Goal: Information Seeking & Learning: Learn about a topic

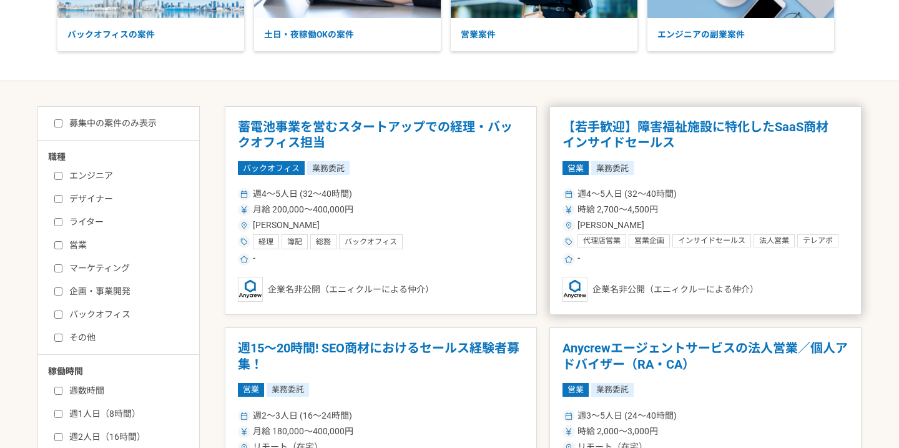
scroll to position [174, 0]
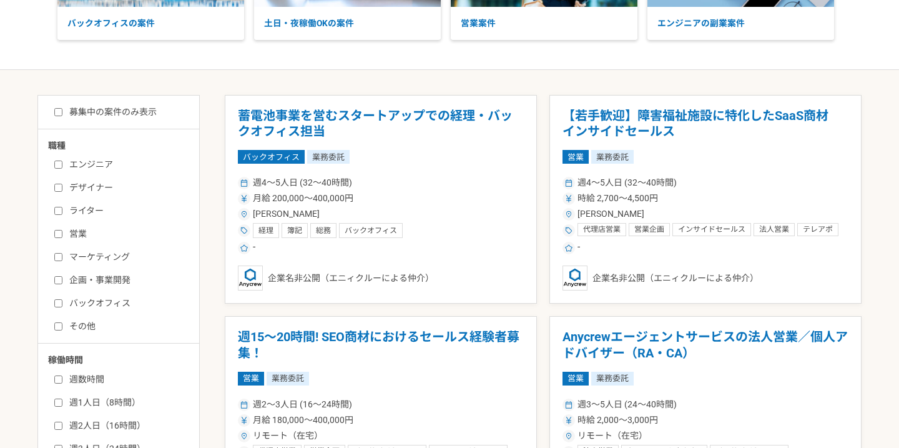
click at [61, 239] on label "営業" at bounding box center [126, 233] width 144 height 13
click at [61, 238] on input "営業" at bounding box center [58, 234] width 8 height 8
checkbox input "true"
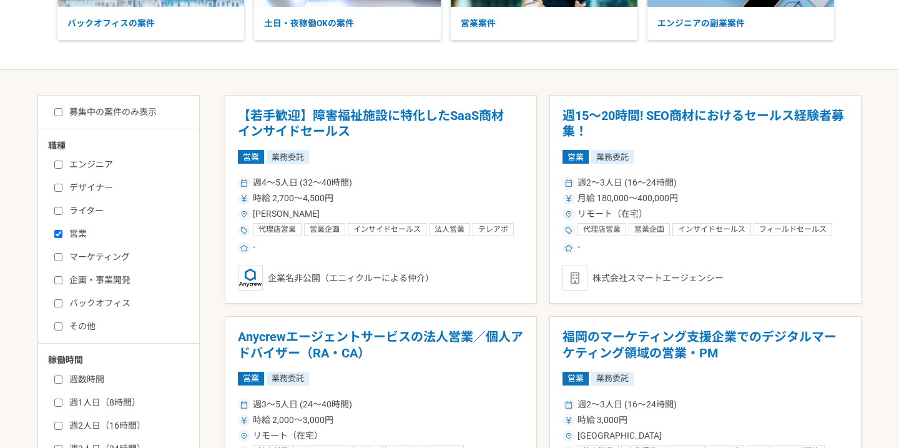
click at [58, 289] on div "エンジニア デザイナー ライター 営業 マーケティング 企画・事業開発 バックオフィス その他" at bounding box center [123, 243] width 150 height 179
click at [57, 261] on label "マーケティング" at bounding box center [126, 256] width 144 height 13
click at [57, 261] on input "マーケティング" at bounding box center [58, 257] width 8 height 8
checkbox input "true"
click at [54, 281] on input "企画・事業開発" at bounding box center [58, 280] width 8 height 8
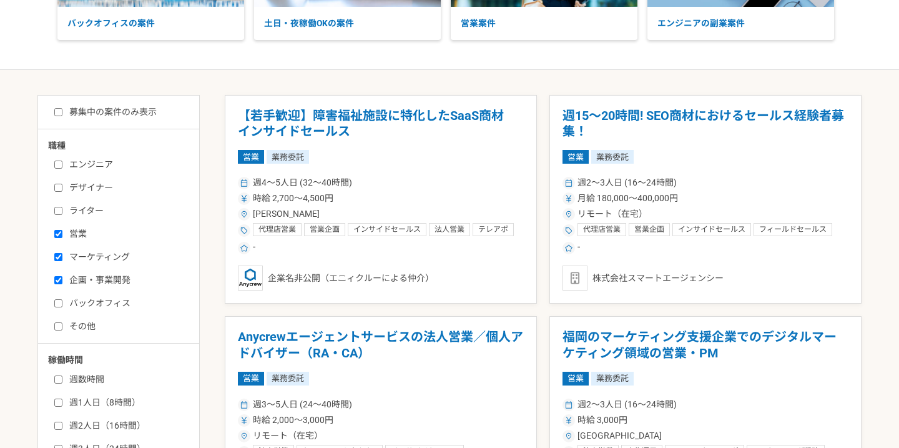
checkbox input "true"
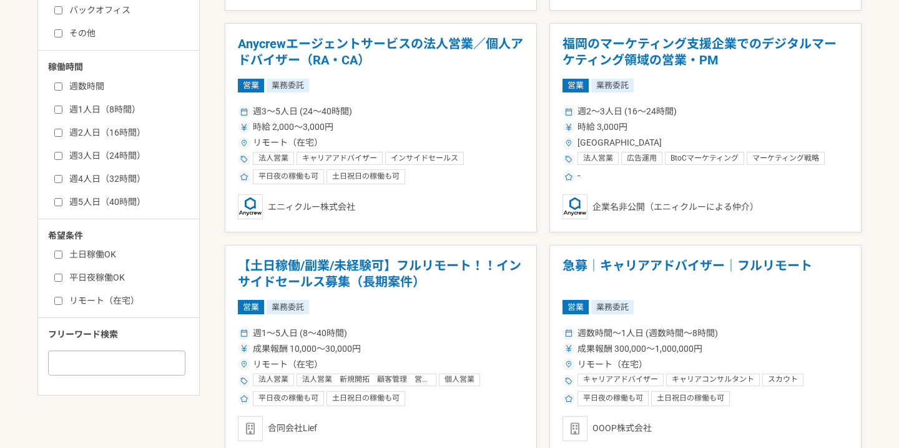
scroll to position [478, 0]
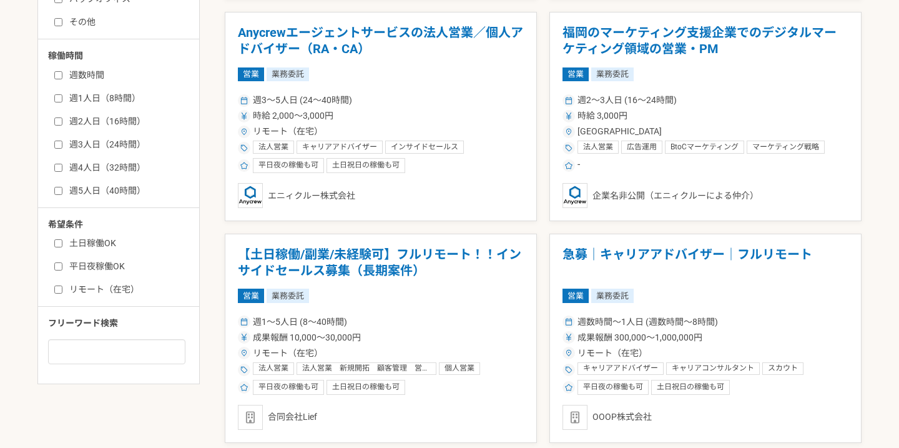
click at [53, 292] on div "土日稼働OK 平日夜稼働OK リモート（在宅）" at bounding box center [123, 264] width 150 height 63
click at [59, 285] on input "リモート（在宅）" at bounding box center [58, 289] width 8 height 8
checkbox input "true"
